Goal: Find specific page/section

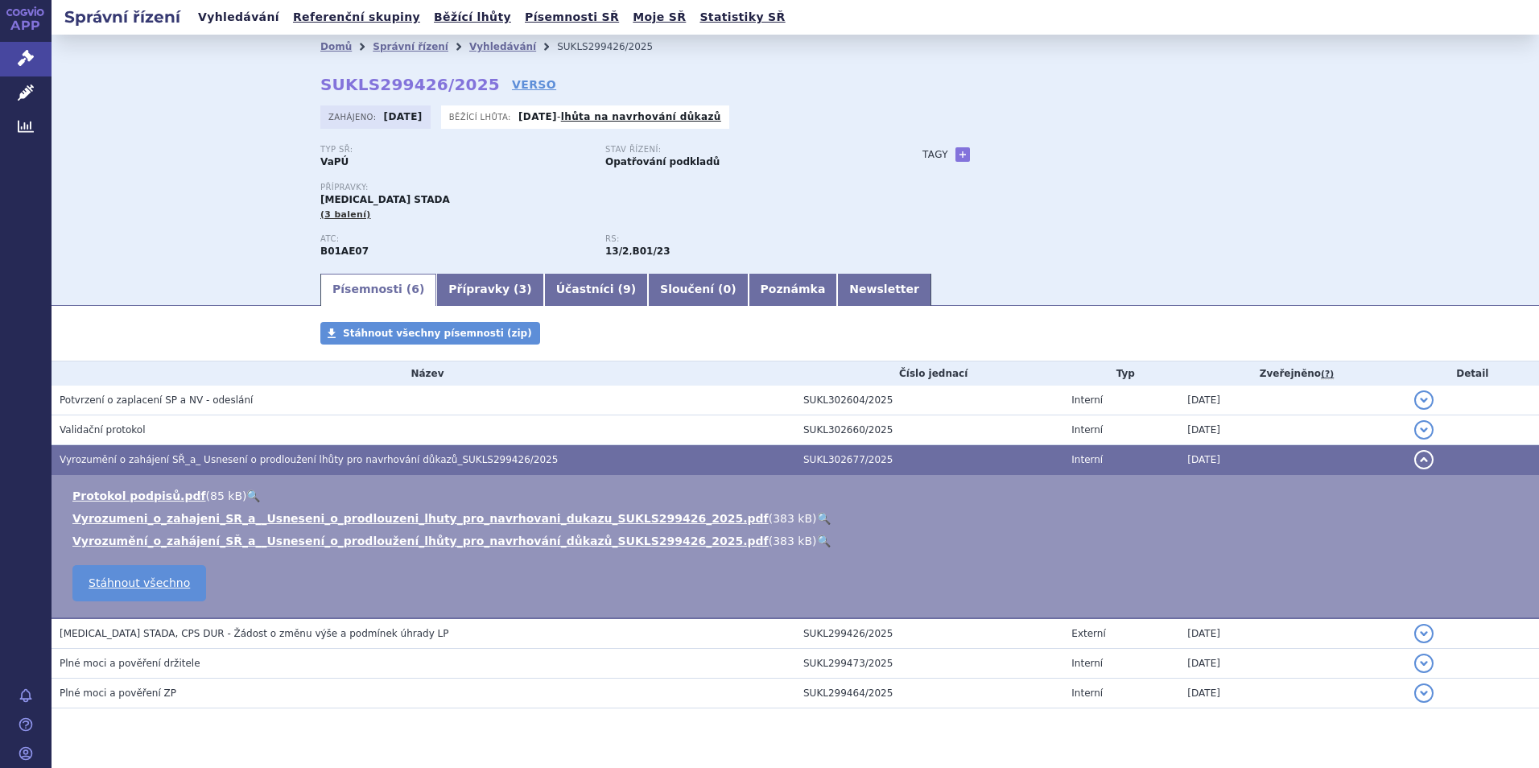
click at [227, 19] on link "Vyhledávání" at bounding box center [238, 17] width 91 height 22
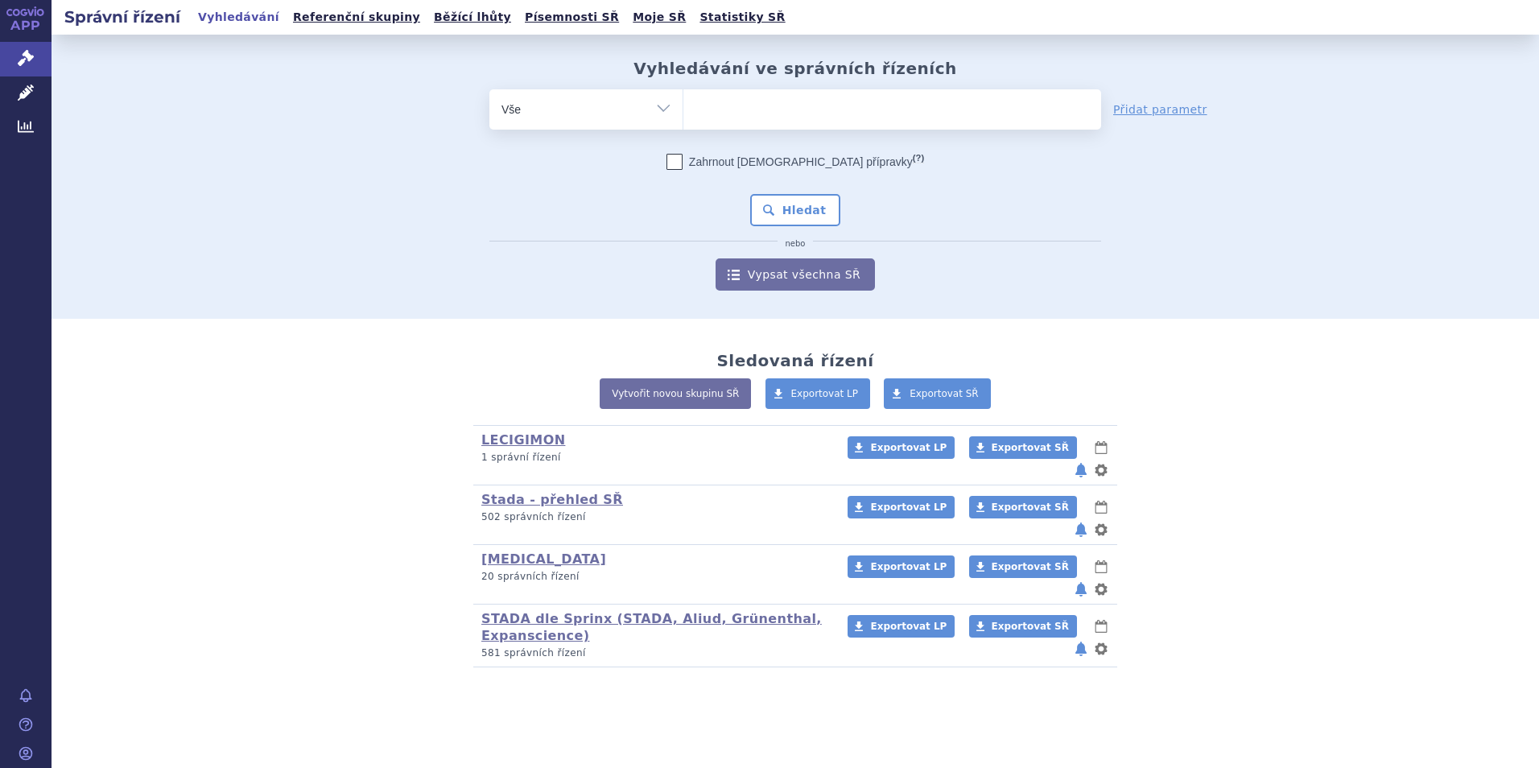
click at [724, 112] on ul at bounding box center [892, 106] width 418 height 34
click at [683, 112] on select at bounding box center [683, 109] width 1 height 40
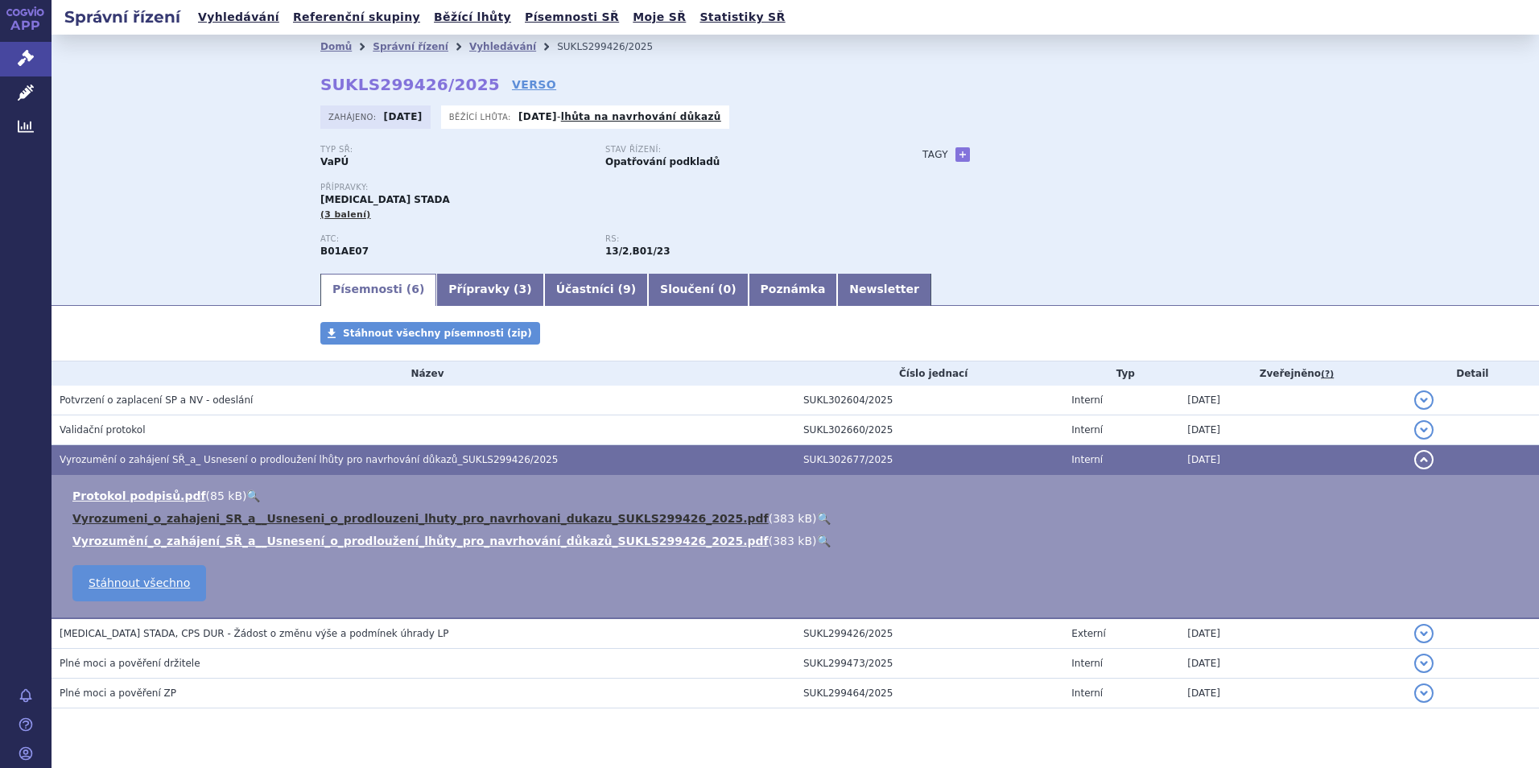
scroll to position [37, 0]
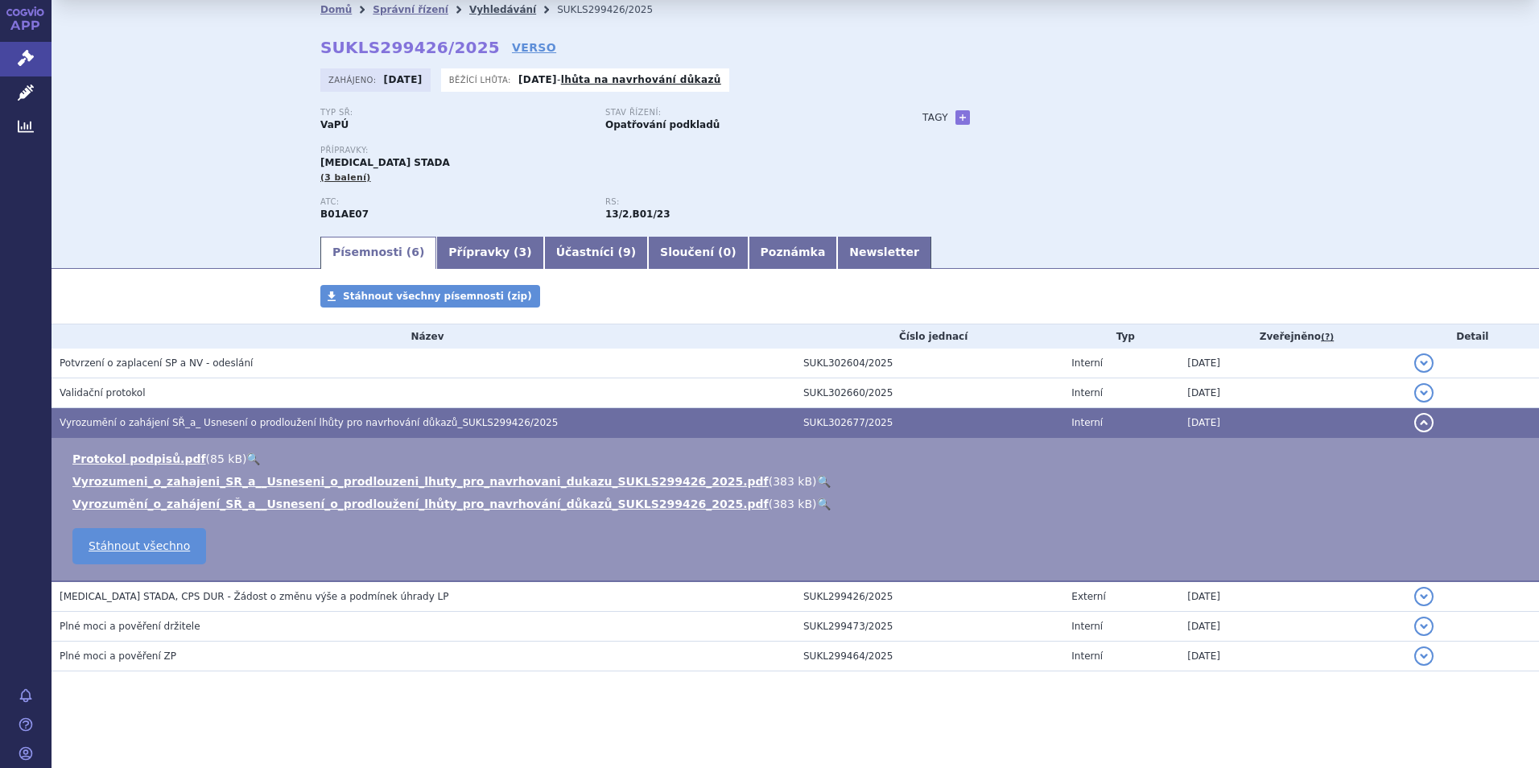
click at [469, 10] on link "Vyhledávání" at bounding box center [502, 9] width 67 height 11
